Goal: Task Accomplishment & Management: Use online tool/utility

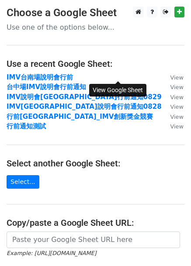
click at [170, 78] on small "View" at bounding box center [176, 77] width 13 height 7
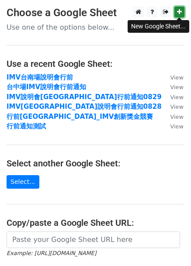
click at [177, 12] on icon at bounding box center [179, 12] width 5 height 6
click at [181, 15] on link at bounding box center [179, 12] width 10 height 11
click at [177, 16] on link at bounding box center [179, 12] width 10 height 11
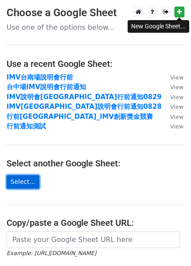
click at [27, 176] on link "Select..." at bounding box center [23, 182] width 33 height 14
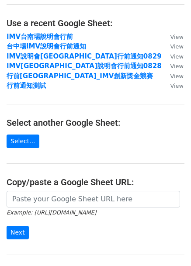
scroll to position [87, 0]
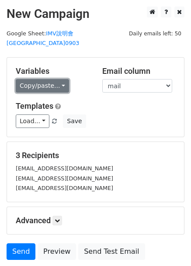
click at [59, 79] on link "Copy/paste..." at bounding box center [42, 86] width 53 height 14
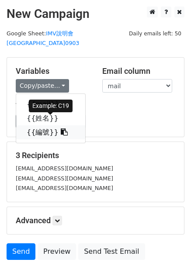
click at [34, 125] on link "{{編號}}" at bounding box center [50, 132] width 69 height 14
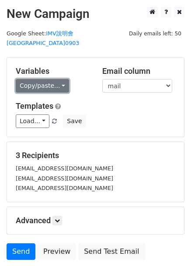
click at [54, 79] on link "Copy/paste..." at bounding box center [42, 86] width 53 height 14
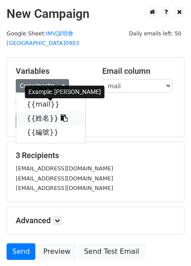
click at [36, 111] on link "{{姓名}}" at bounding box center [50, 118] width 69 height 14
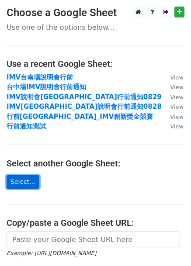
click at [24, 184] on link "Select..." at bounding box center [23, 182] width 33 height 14
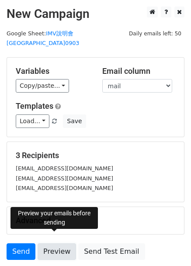
click at [53, 243] on link "Preview" at bounding box center [57, 251] width 38 height 17
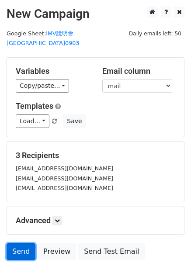
click at [25, 246] on link "Send" at bounding box center [21, 251] width 29 height 17
